Goal: Complete application form: Complete application form

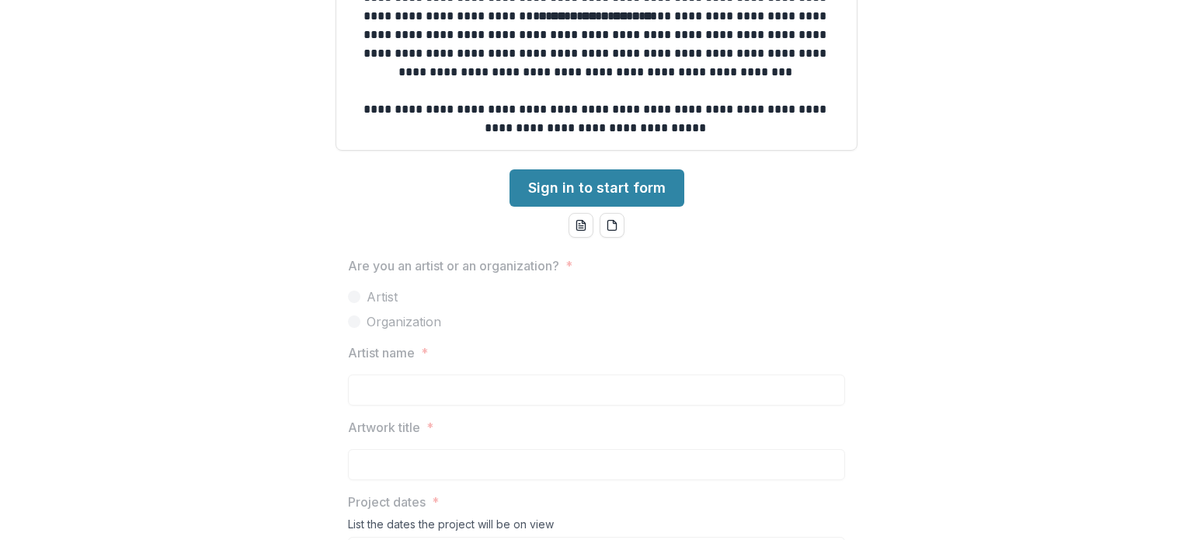
scroll to position [544, 0]
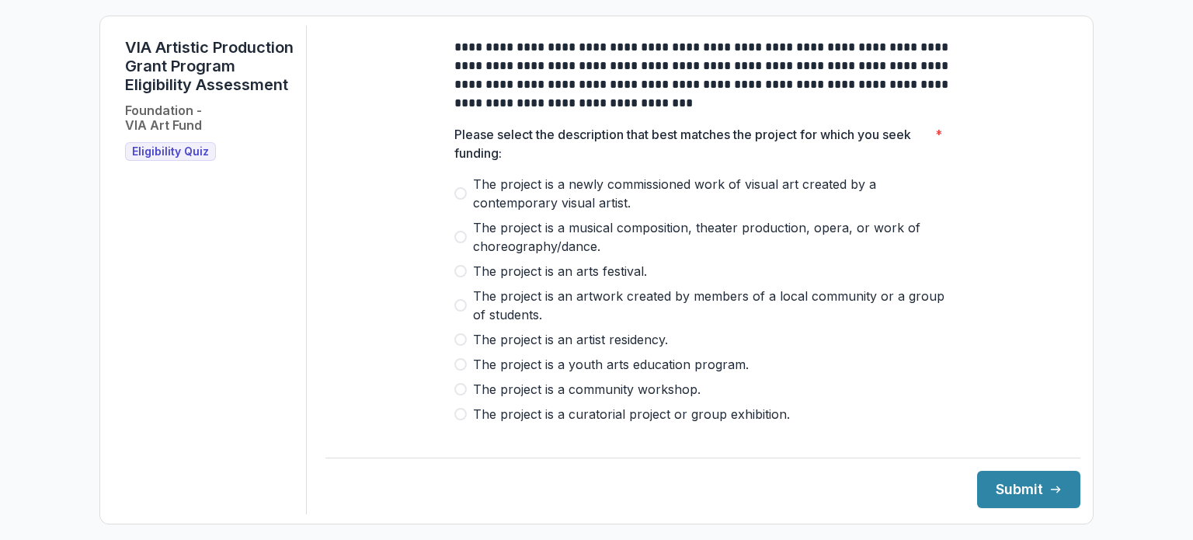
click at [557, 310] on span "The project is an artwork created by members of a local community or a group of…" at bounding box center [712, 305] width 479 height 37
click at [1010, 493] on button "Submit" at bounding box center [1028, 489] width 103 height 37
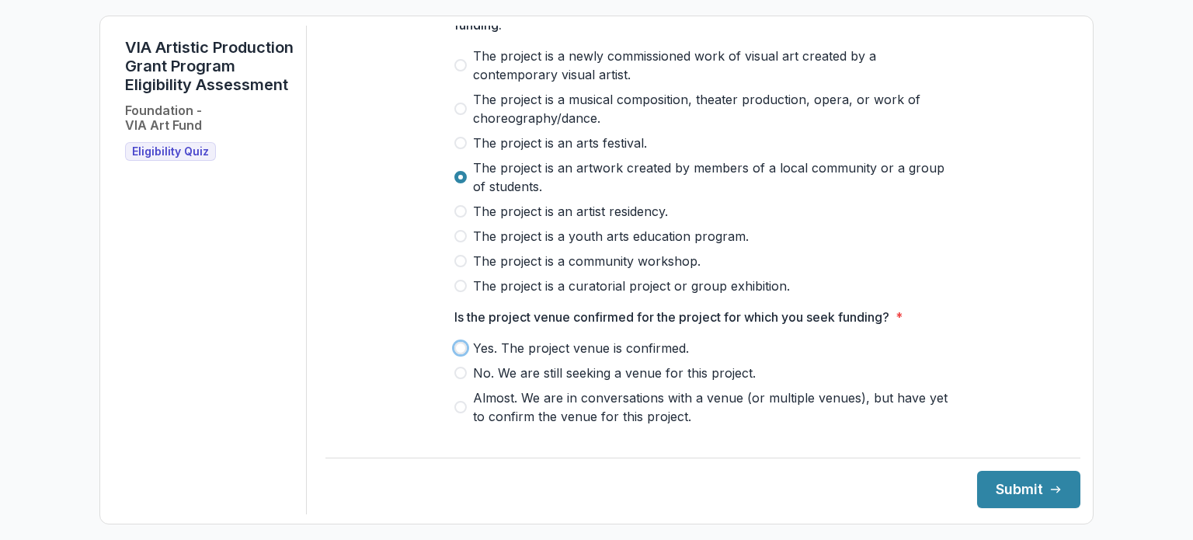
scroll to position [206, 0]
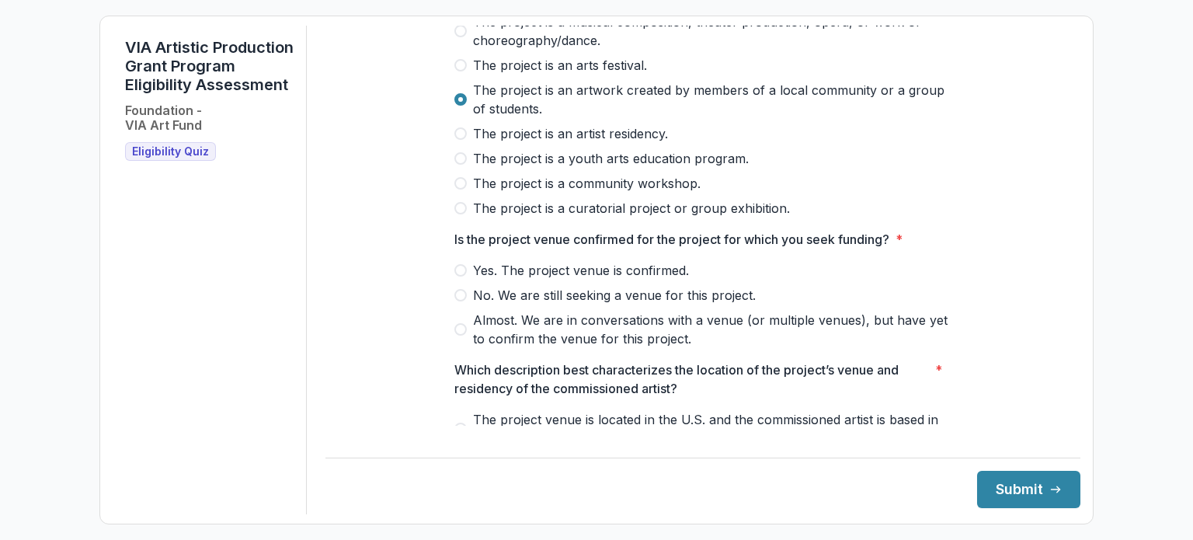
click at [461, 277] on span at bounding box center [461, 270] width 12 height 12
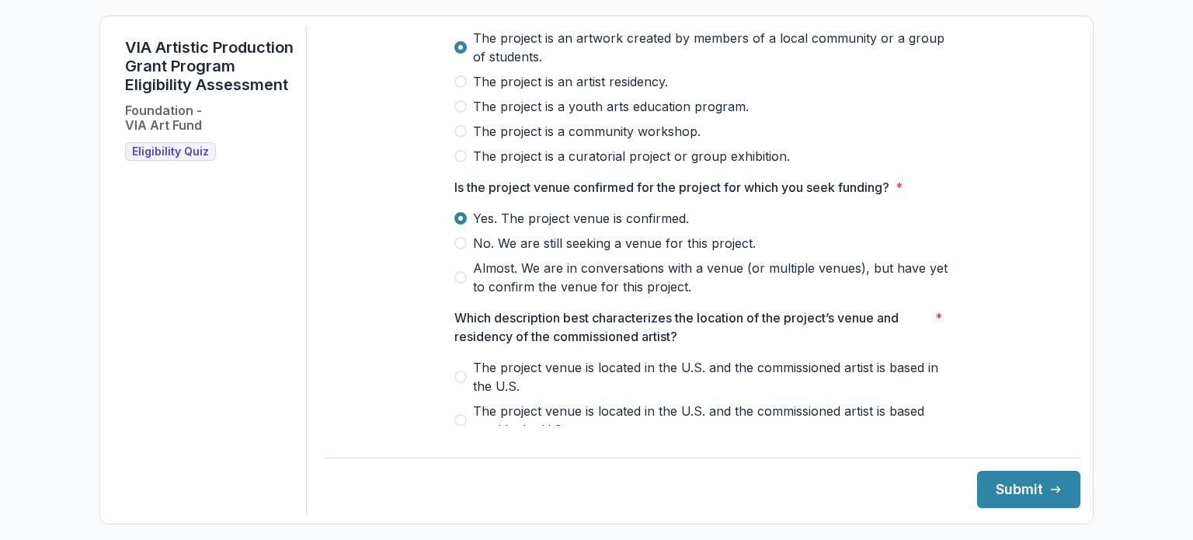
scroll to position [284, 0]
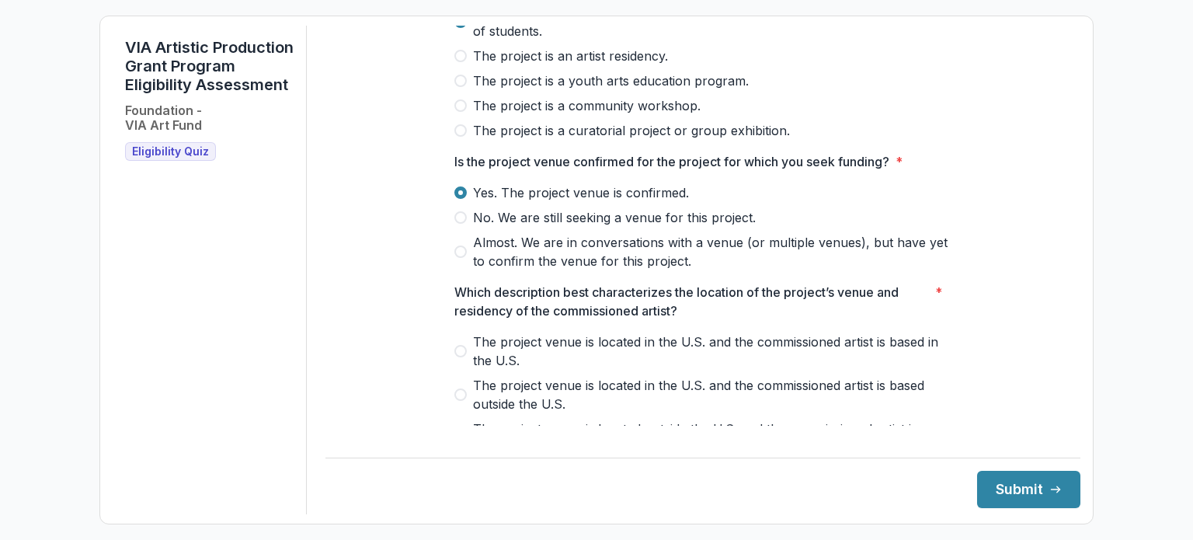
click at [459, 258] on span at bounding box center [461, 252] width 12 height 12
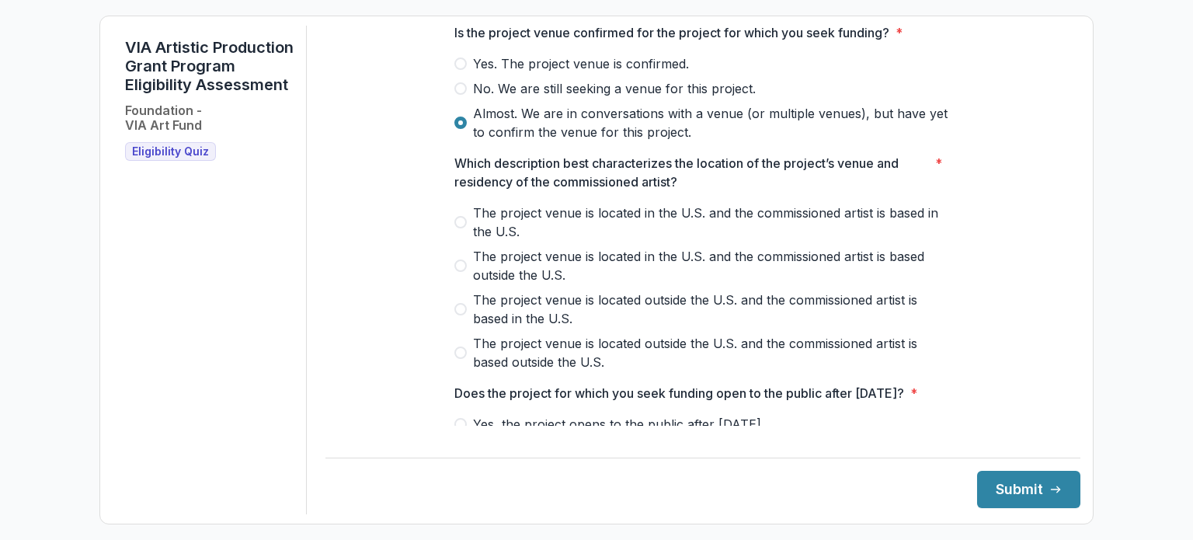
scroll to position [439, 0]
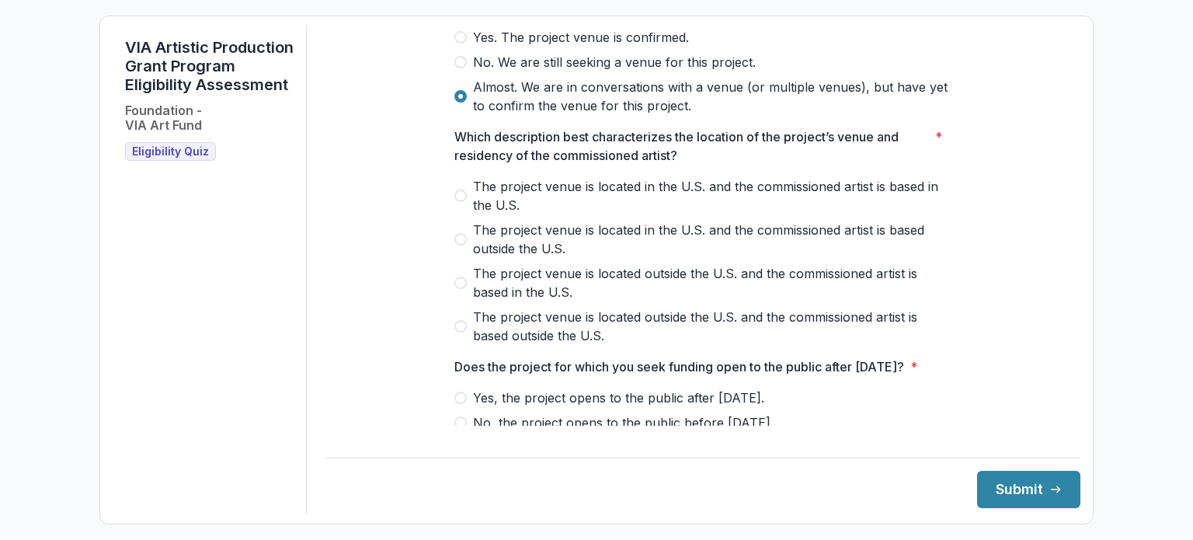
click at [542, 194] on span "The project venue is located in the U.S. and the commissioned artist is based i…" at bounding box center [712, 195] width 479 height 37
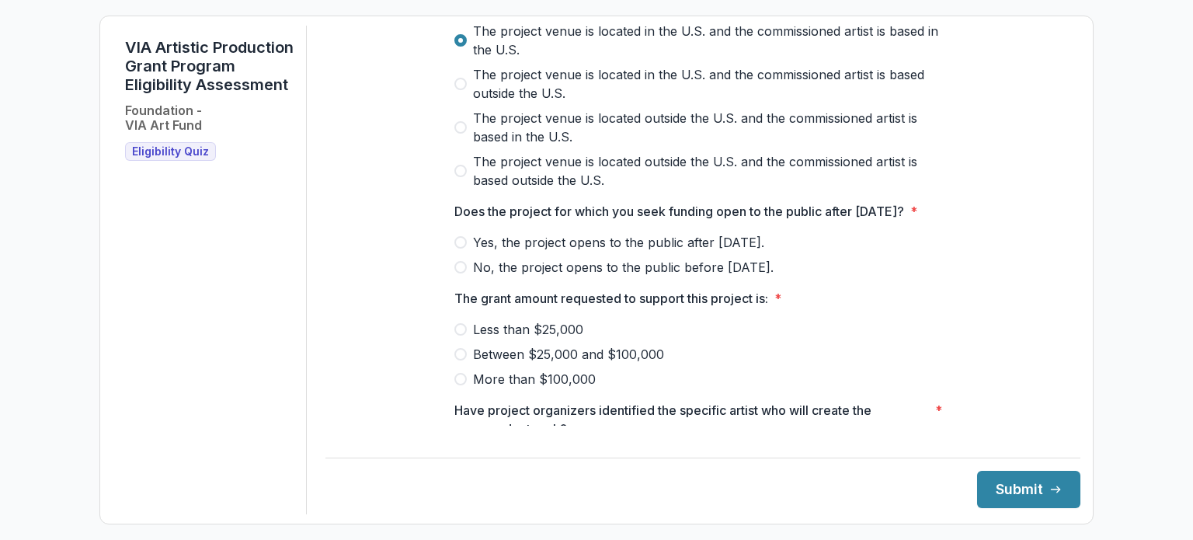
click at [671, 252] on span "Yes, the project opens to the public after [DATE]." at bounding box center [618, 242] width 291 height 19
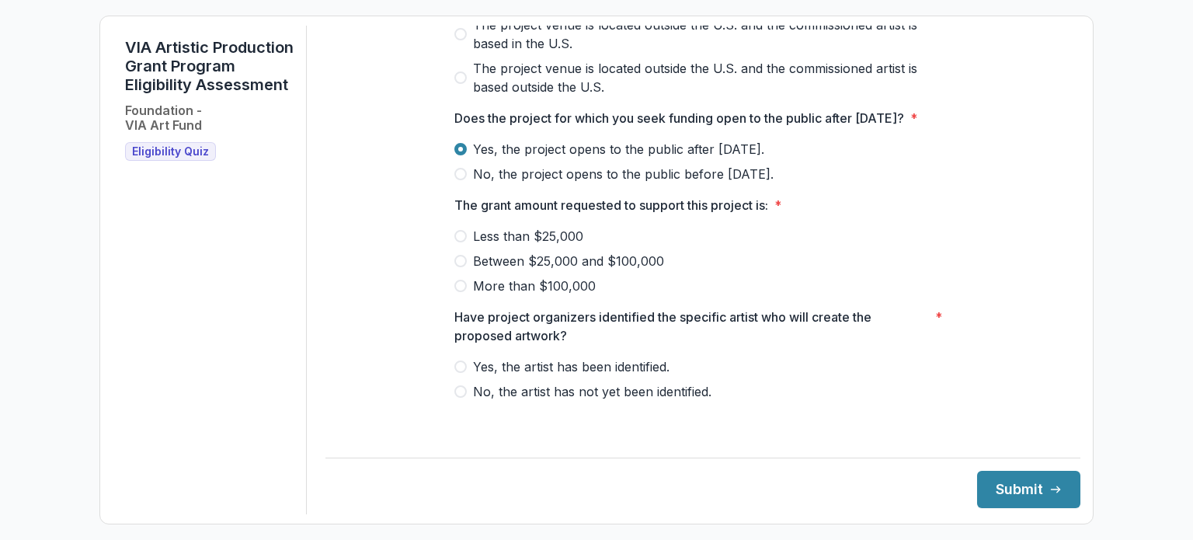
scroll to position [705, 0]
click at [688, 183] on span "No, the project opens to the public before [DATE]." at bounding box center [623, 174] width 301 height 19
click at [596, 270] on span "Between $25,000 and $100,000" at bounding box center [568, 261] width 191 height 19
click at [644, 376] on span "Yes, the artist has been identified." at bounding box center [571, 366] width 197 height 19
click at [1007, 487] on button "Submit" at bounding box center [1028, 489] width 103 height 37
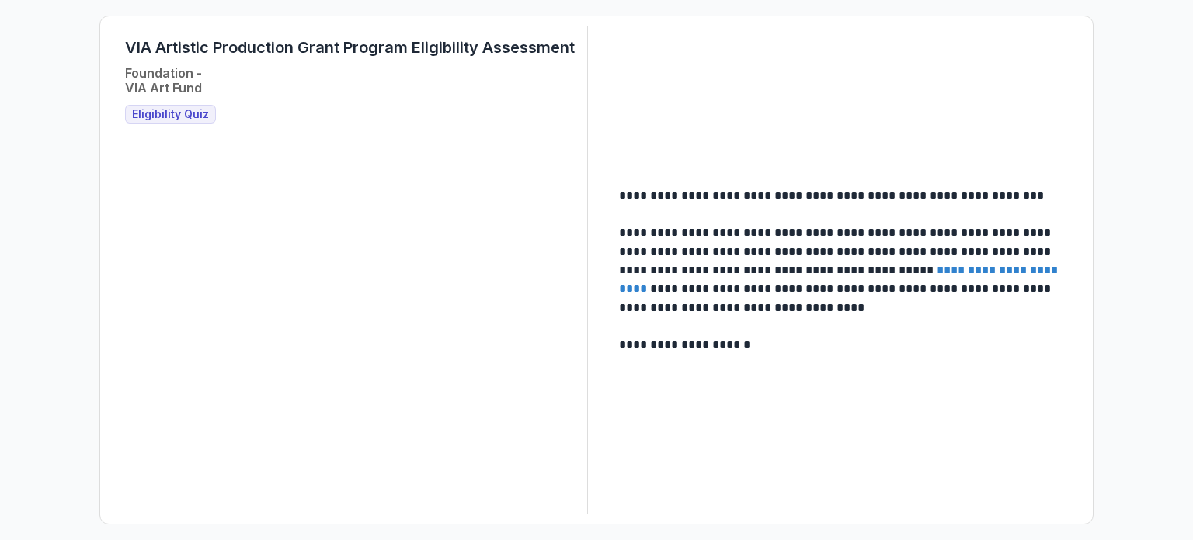
click at [171, 112] on span "Eligibility Quiz" at bounding box center [170, 114] width 77 height 13
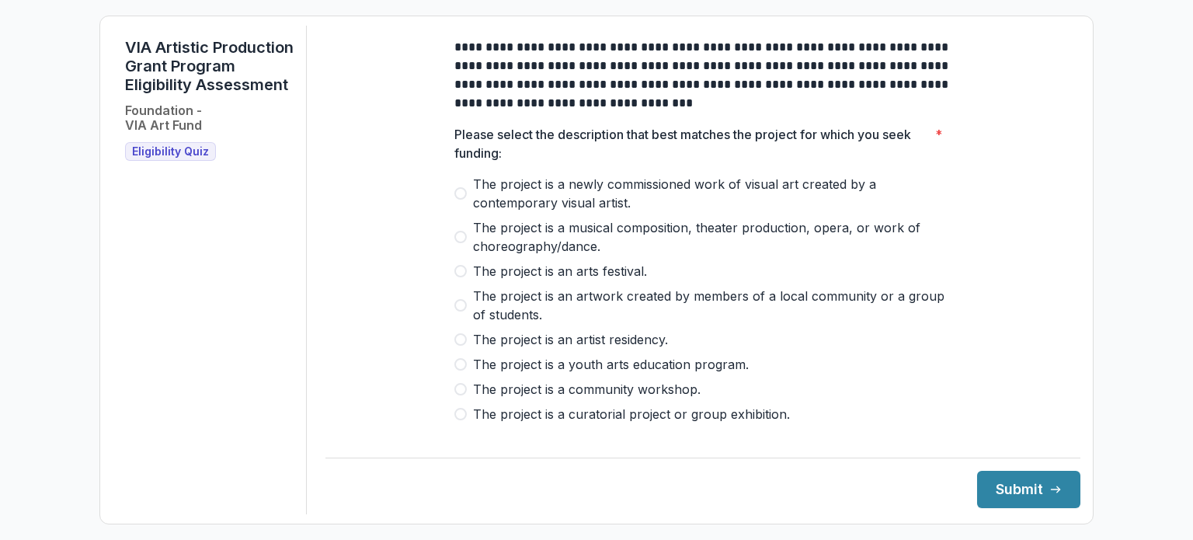
click at [459, 312] on span at bounding box center [461, 305] width 12 height 12
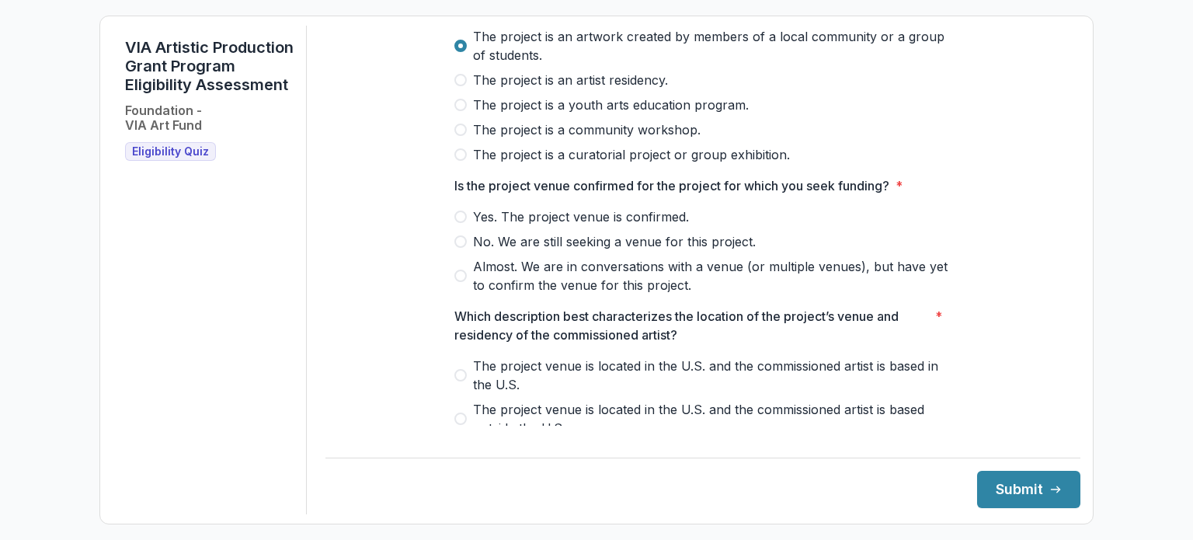
scroll to position [233, 0]
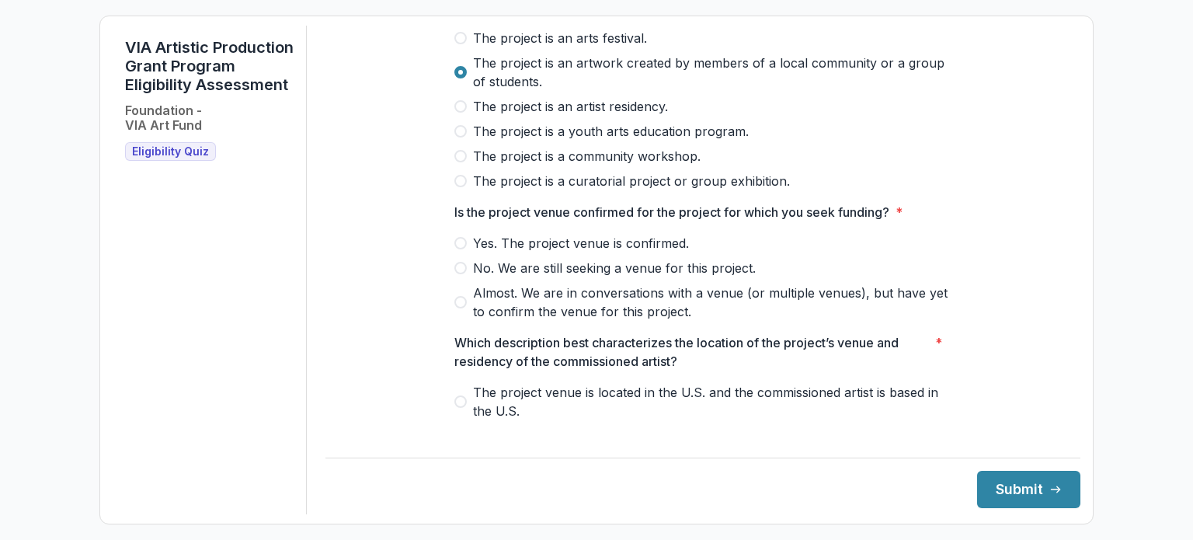
click at [455, 249] on span at bounding box center [461, 243] width 12 height 12
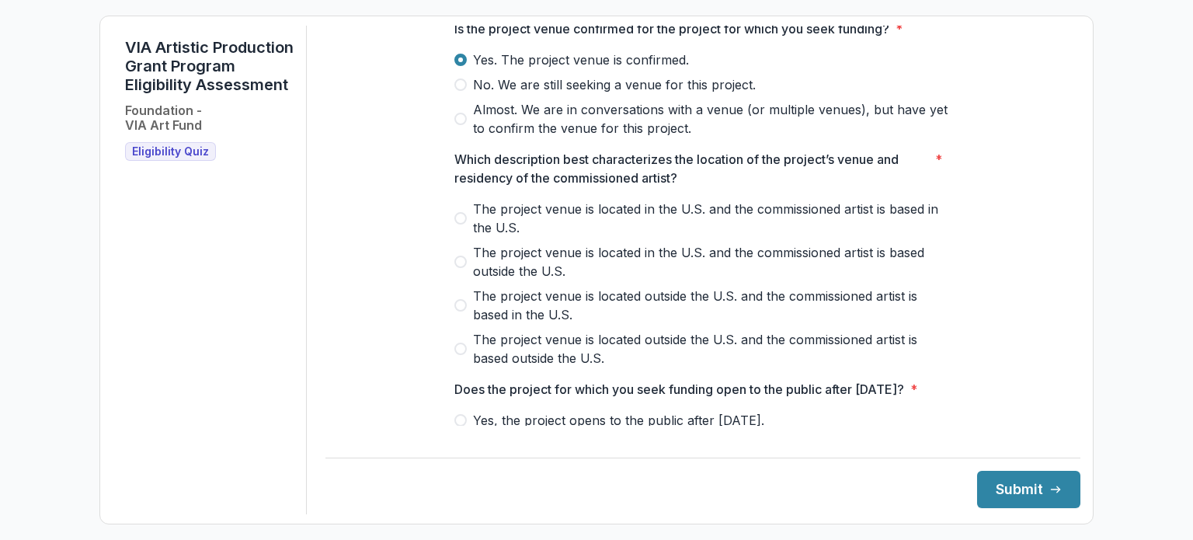
scroll to position [466, 0]
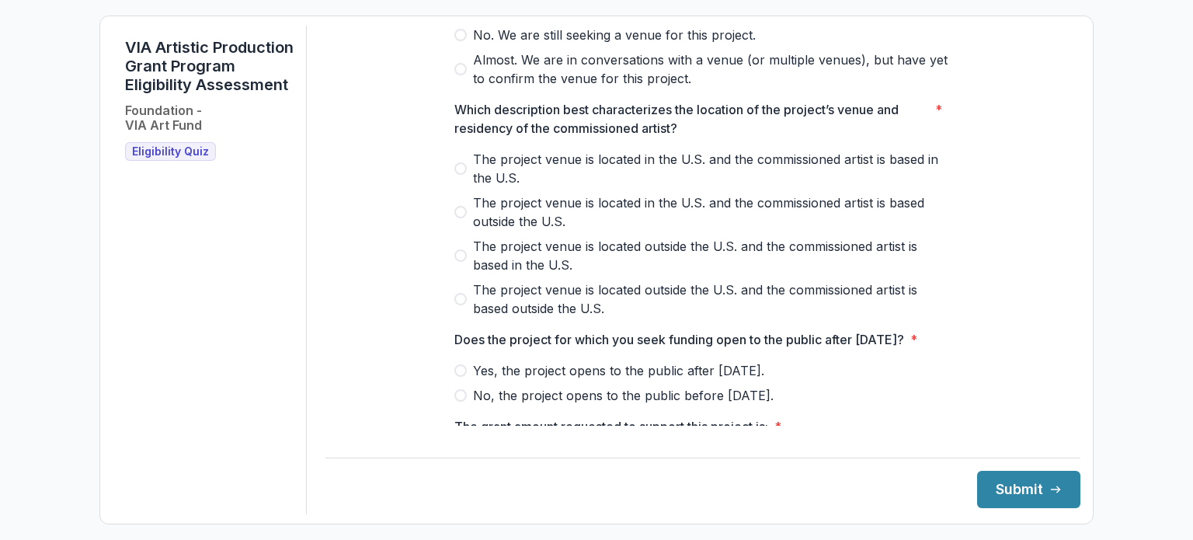
click at [458, 175] on span at bounding box center [461, 168] width 12 height 12
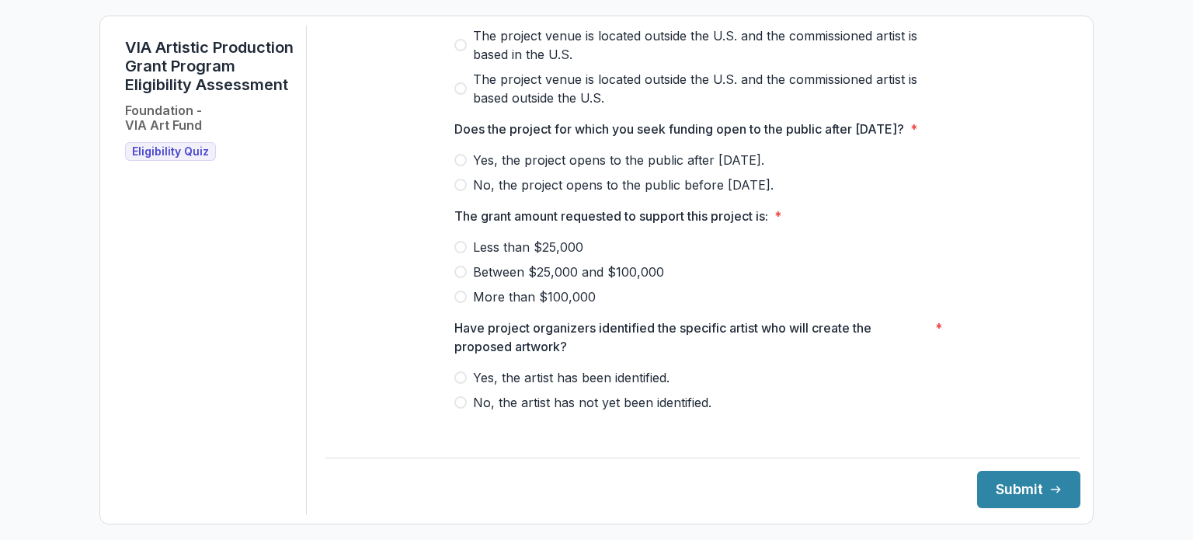
scroll to position [699, 0]
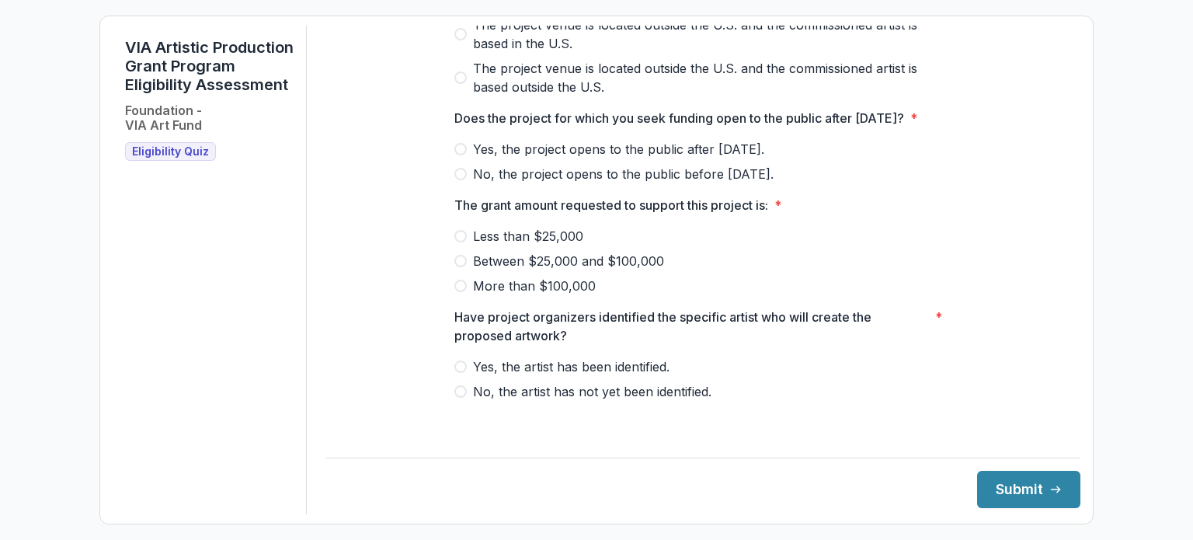
click at [463, 155] on span at bounding box center [461, 149] width 12 height 12
click at [460, 267] on span at bounding box center [461, 261] width 12 height 12
click at [460, 373] on span at bounding box center [461, 366] width 12 height 12
click at [994, 485] on button "Submit" at bounding box center [1028, 489] width 103 height 37
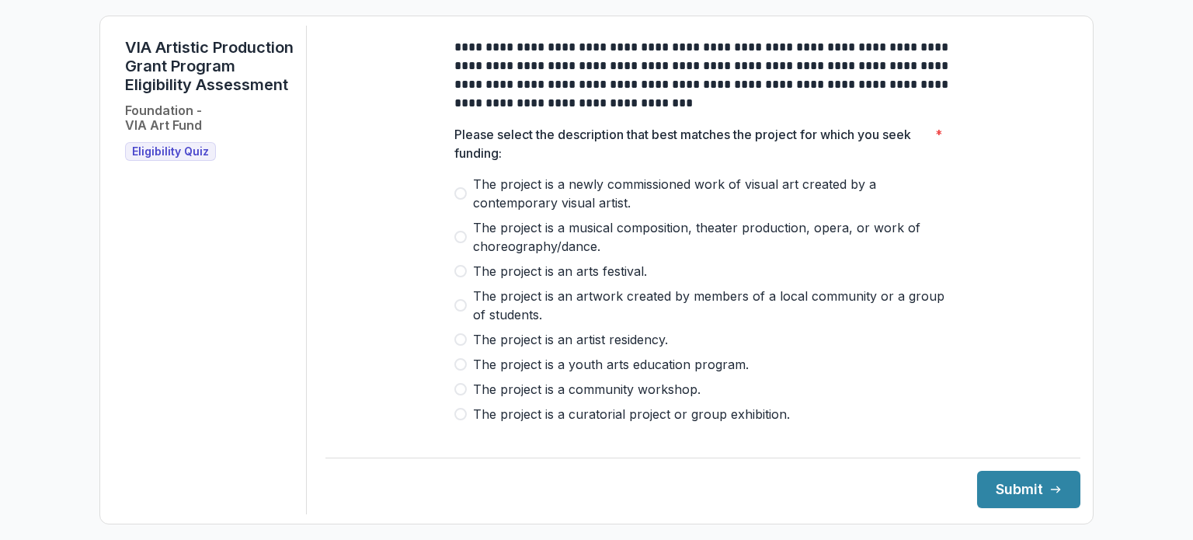
click at [466, 313] on label "The project is an artwork created by members of a local community or a group of…" at bounding box center [703, 305] width 497 height 37
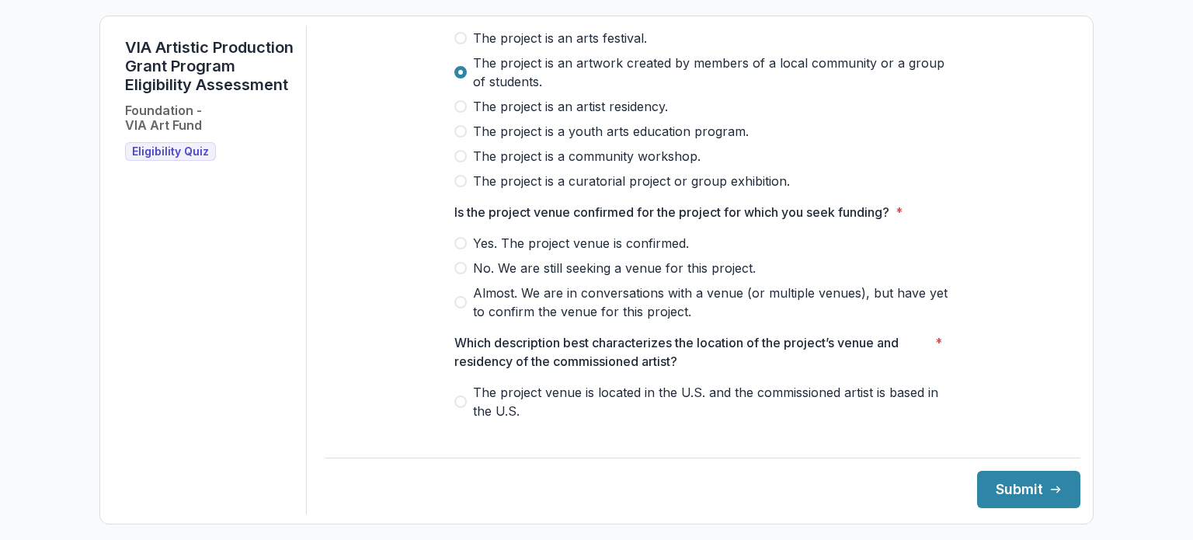
scroll to position [233, 0]
click at [461, 249] on span at bounding box center [461, 243] width 12 height 12
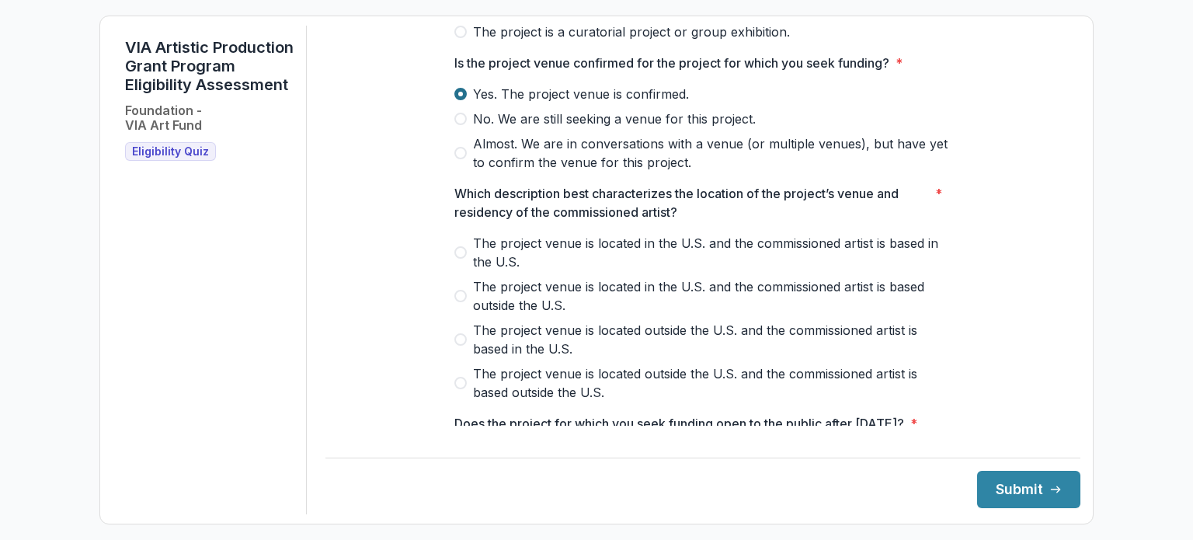
scroll to position [388, 0]
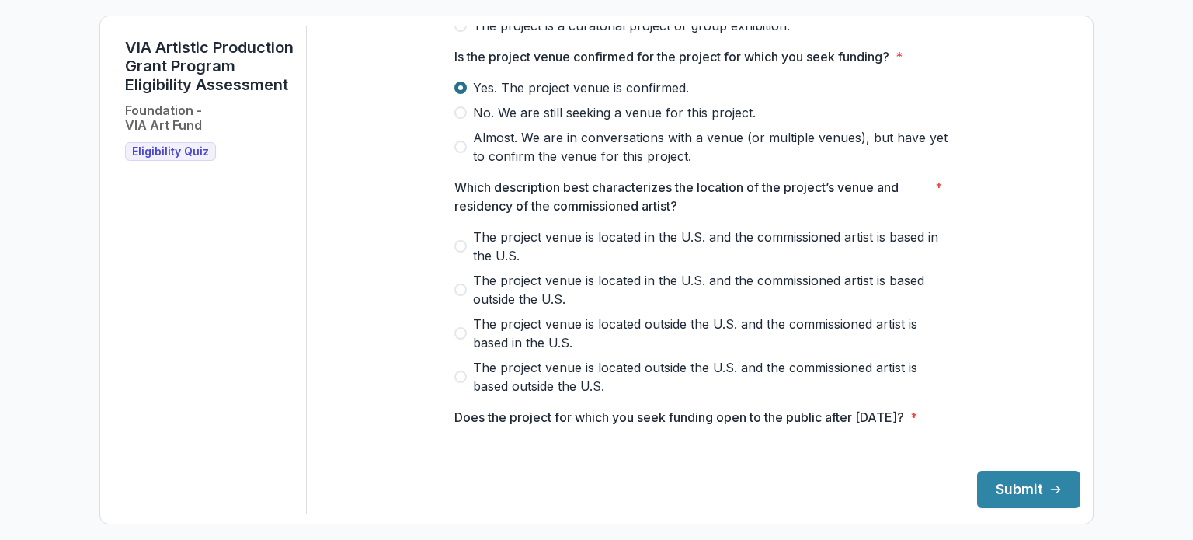
click at [463, 253] on span at bounding box center [461, 246] width 12 height 12
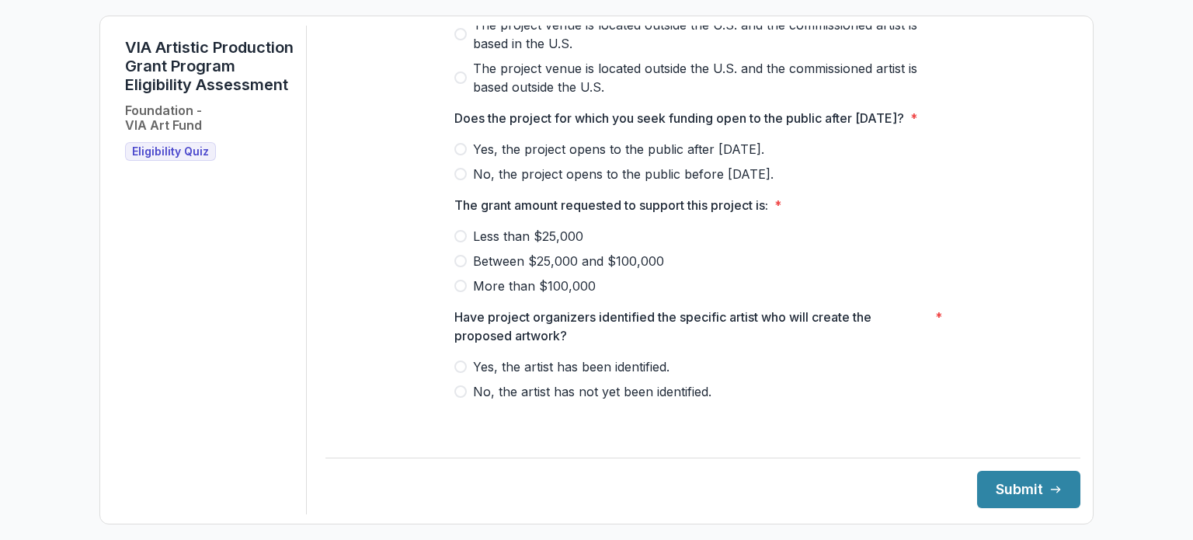
scroll to position [699, 0]
click at [461, 180] on span at bounding box center [461, 174] width 12 height 12
click at [460, 267] on span at bounding box center [461, 261] width 12 height 12
click at [463, 373] on span at bounding box center [461, 366] width 12 height 12
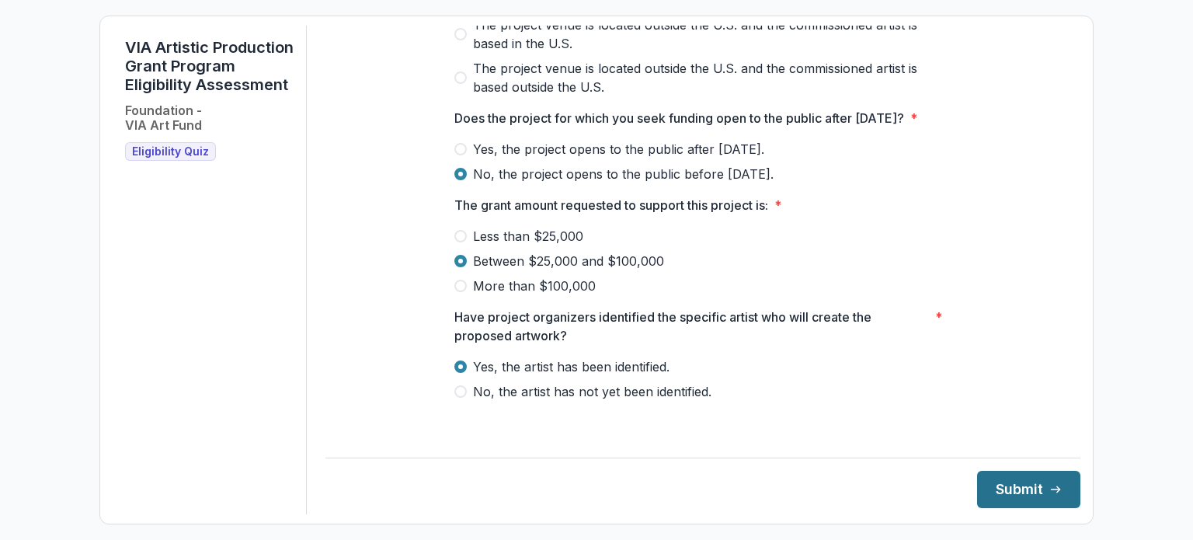
click at [1004, 492] on button "Submit" at bounding box center [1028, 489] width 103 height 37
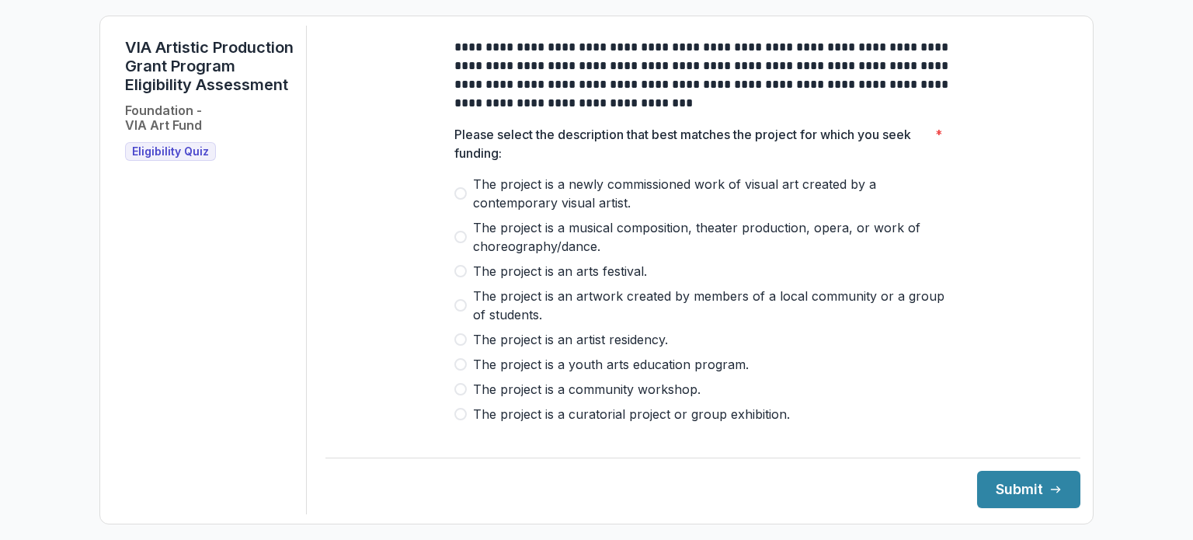
click at [461, 312] on span at bounding box center [461, 305] width 12 height 12
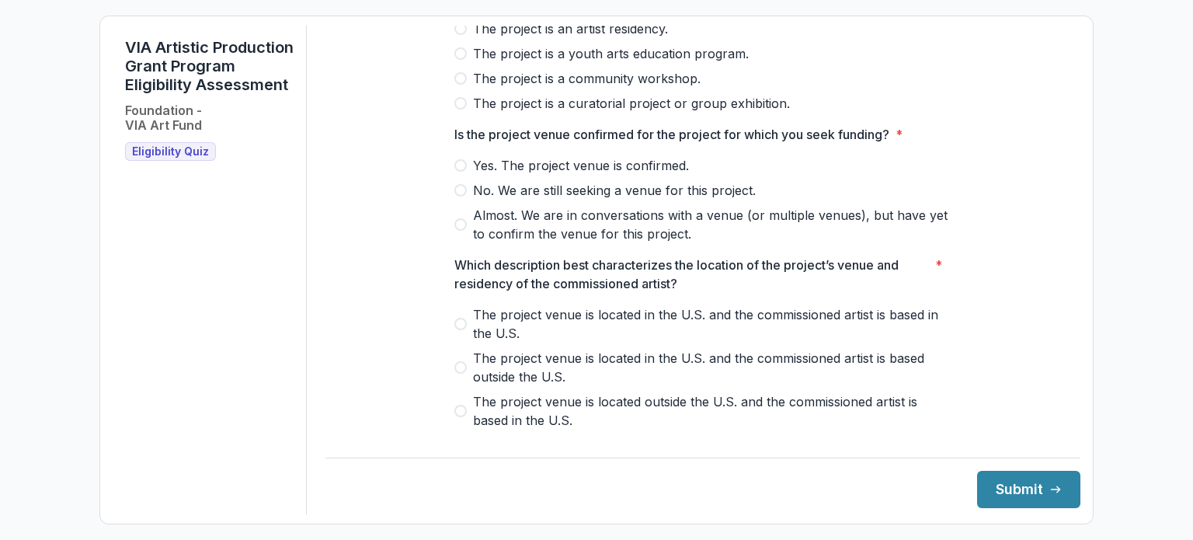
click at [460, 172] on span at bounding box center [461, 165] width 12 height 12
click at [459, 330] on span at bounding box center [461, 324] width 12 height 12
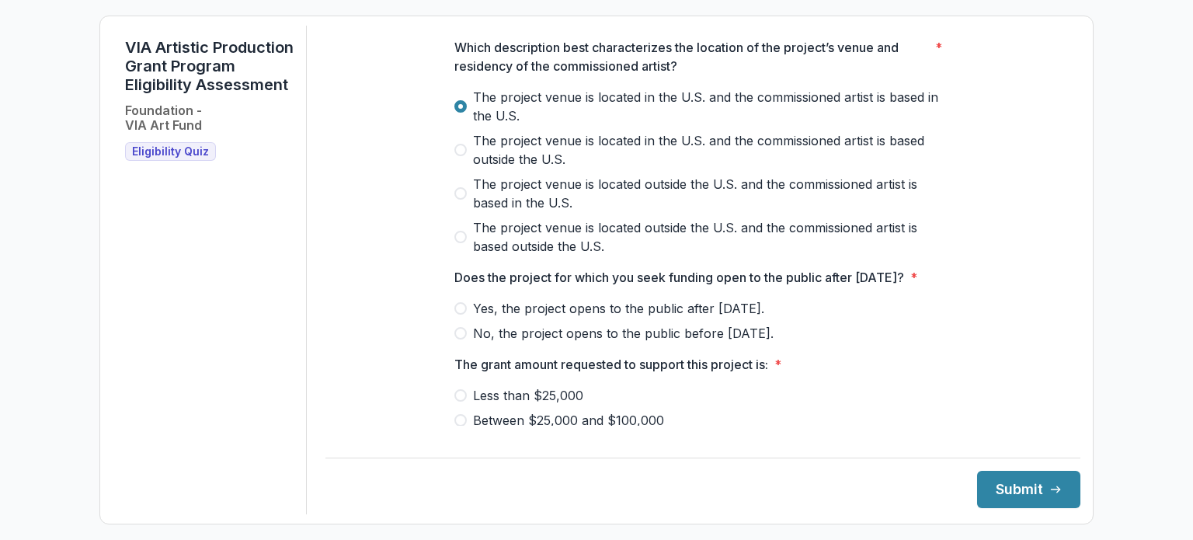
scroll to position [699, 0]
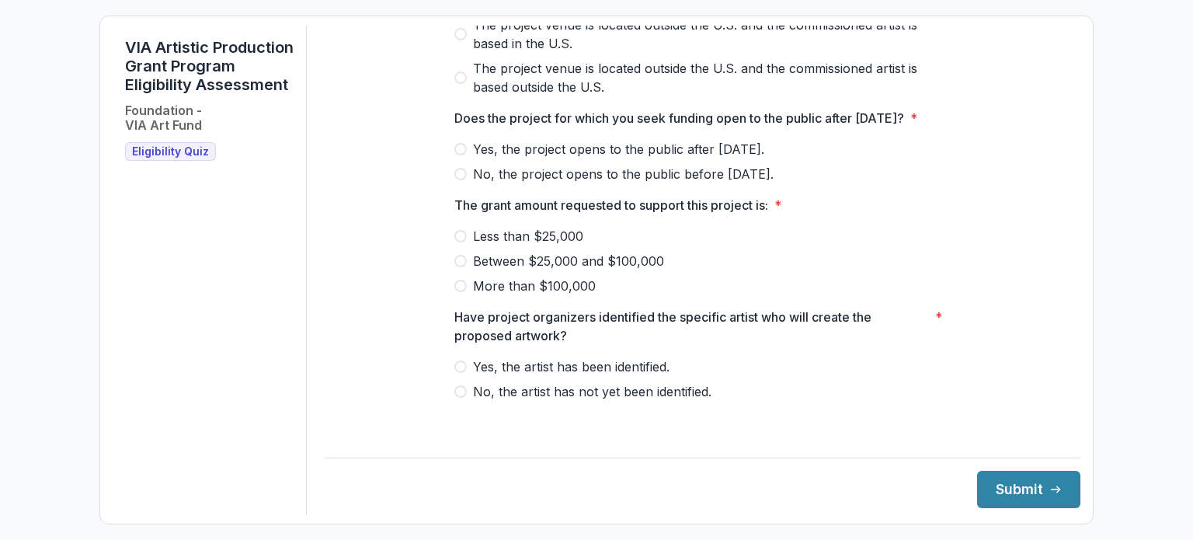
click at [458, 155] on span at bounding box center [461, 149] width 12 height 12
click at [455, 242] on span at bounding box center [461, 236] width 12 height 12
click at [457, 373] on span at bounding box center [461, 366] width 12 height 12
click at [1005, 485] on button "Submit" at bounding box center [1028, 489] width 103 height 37
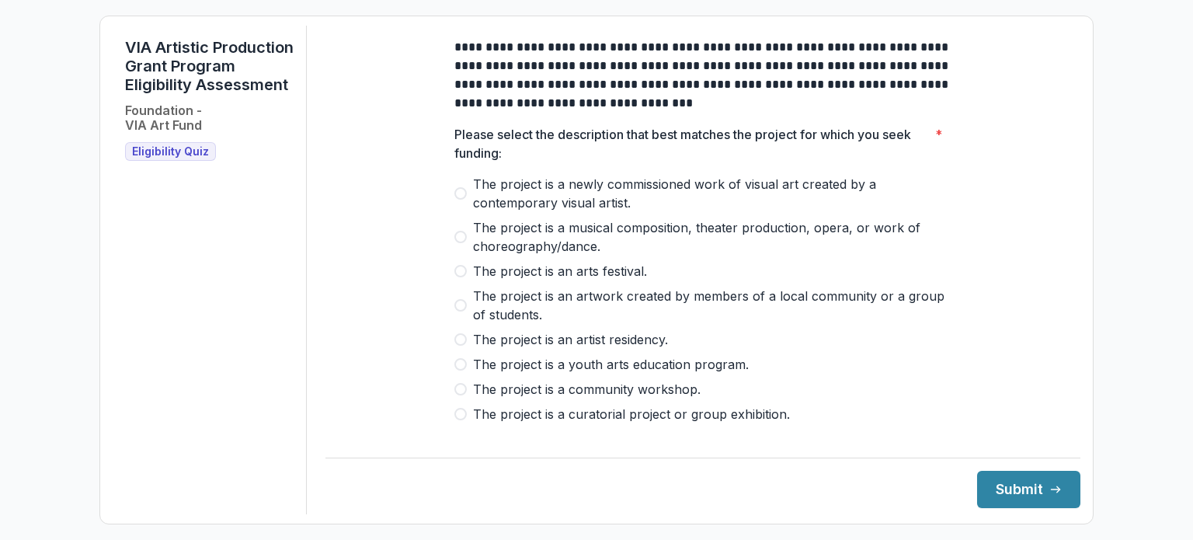
click at [464, 313] on label "The project is an artwork created by members of a local community or a group of…" at bounding box center [703, 305] width 497 height 37
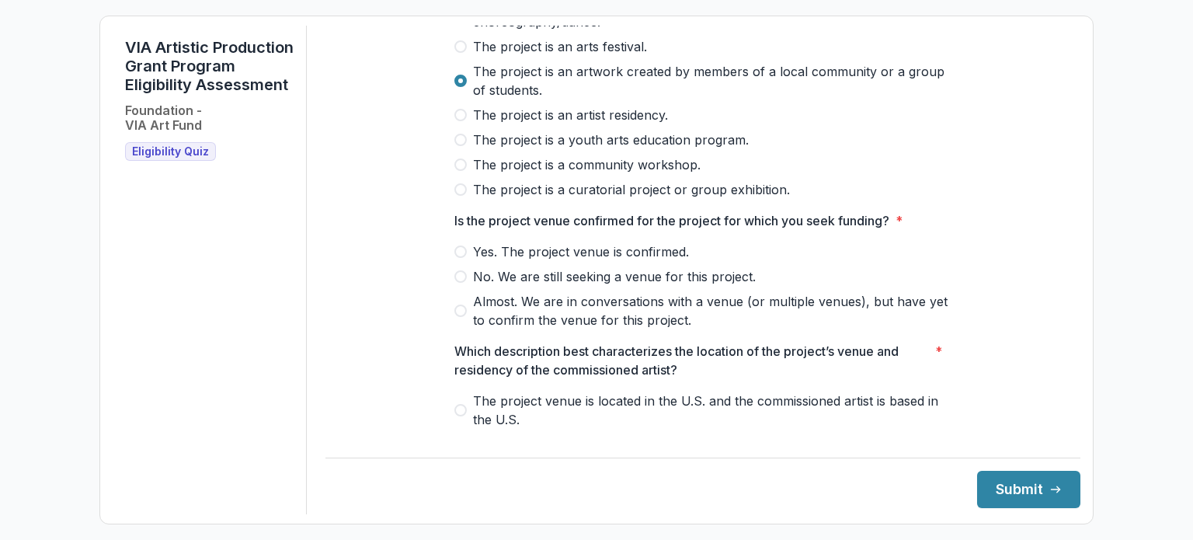
scroll to position [233, 0]
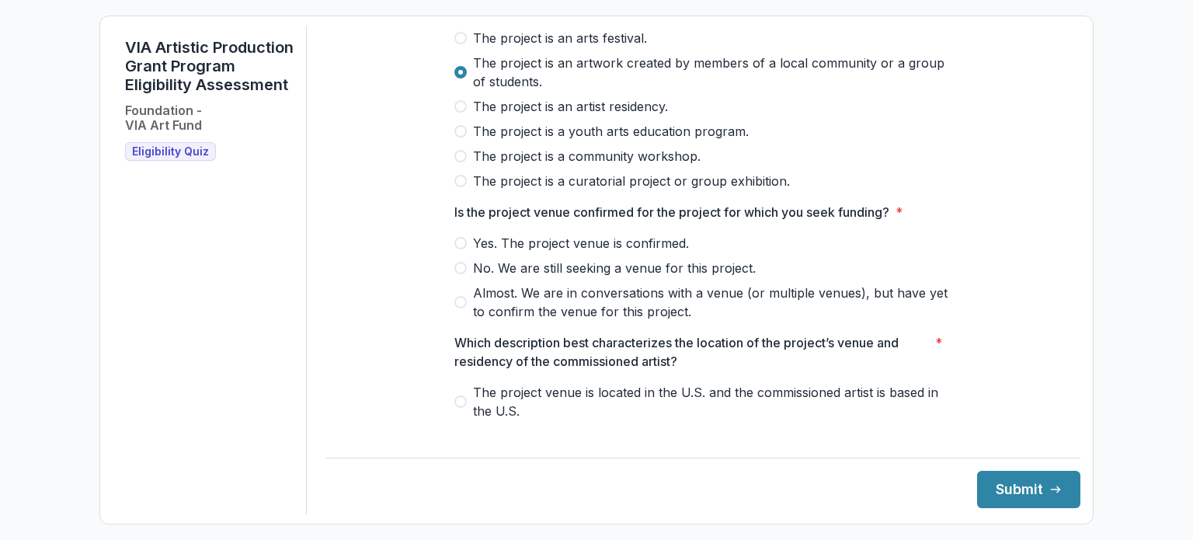
click at [456, 249] on span at bounding box center [461, 243] width 12 height 12
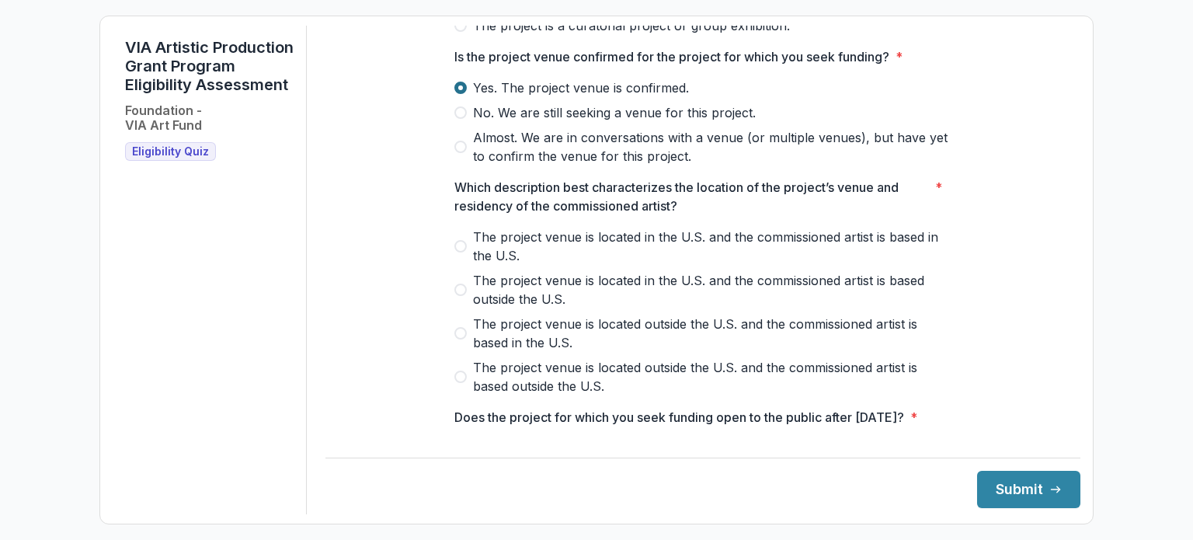
click at [456, 253] on span at bounding box center [461, 246] width 12 height 12
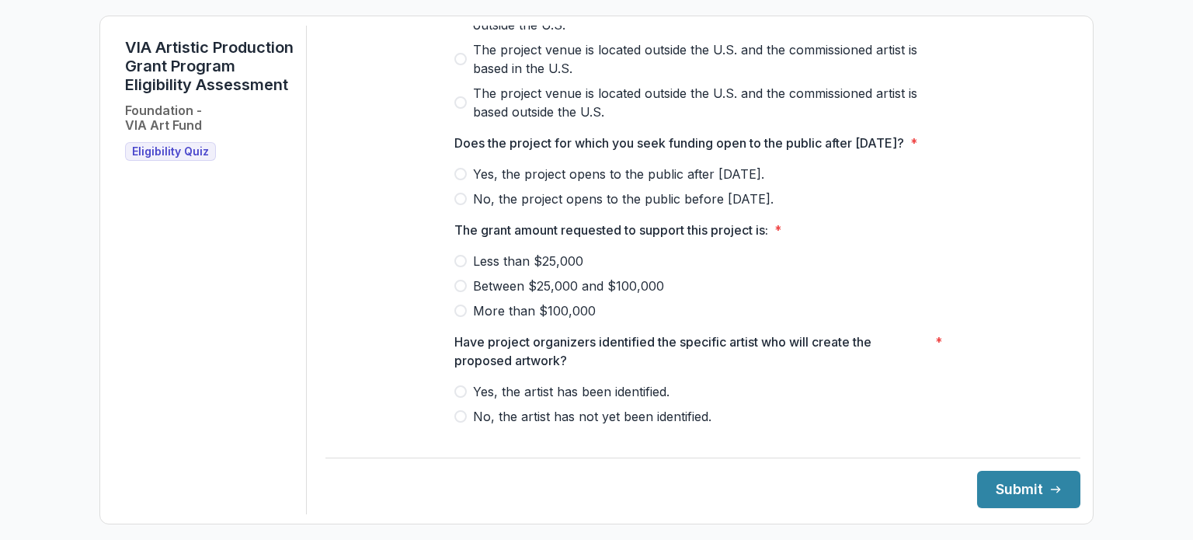
scroll to position [699, 0]
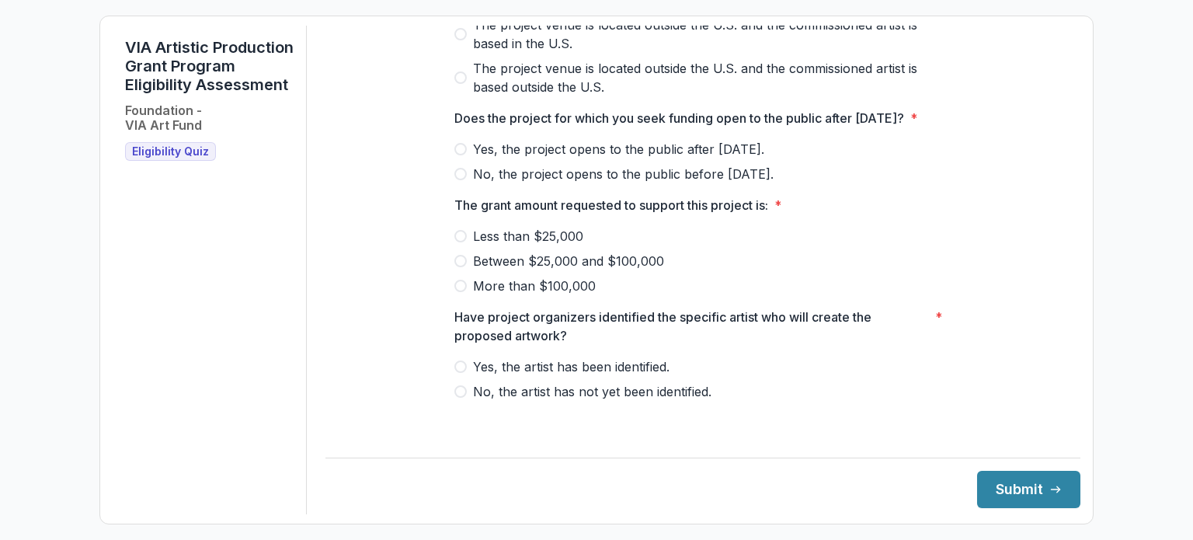
click at [463, 180] on span at bounding box center [461, 174] width 12 height 12
click at [460, 242] on span at bounding box center [461, 236] width 12 height 12
click at [463, 376] on label "Yes, the artist has been identified." at bounding box center [703, 366] width 497 height 19
click at [1010, 496] on button "Submit" at bounding box center [1028, 489] width 103 height 37
